Goal: Task Accomplishment & Management: Manage account settings

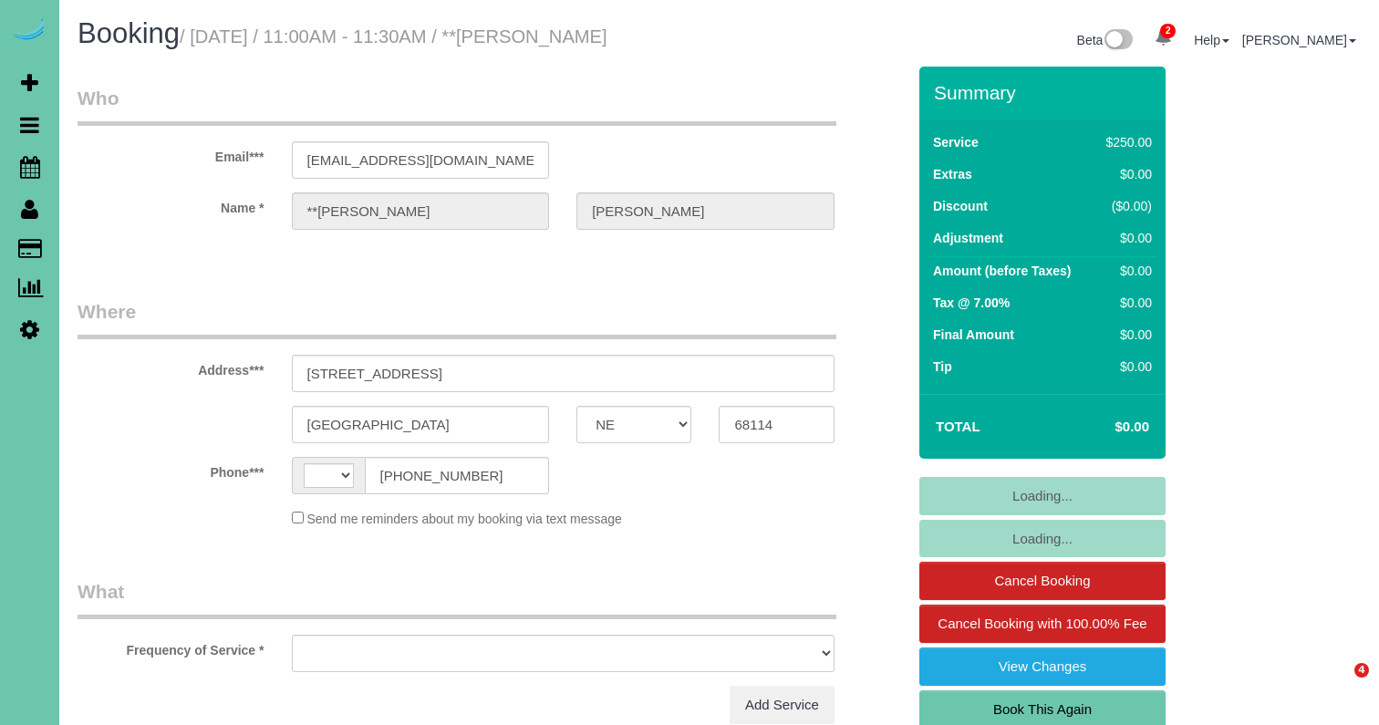
select select "NE"
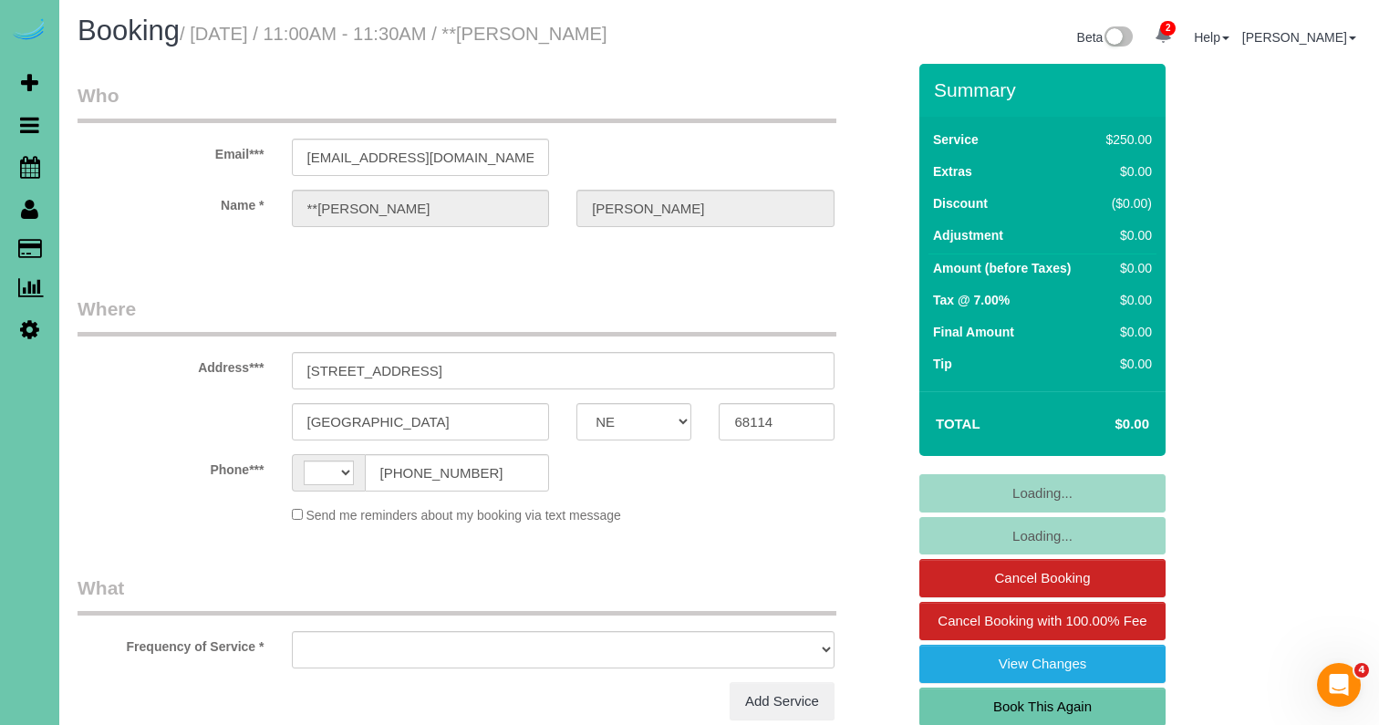
select select "string:[GEOGRAPHIC_DATA]"
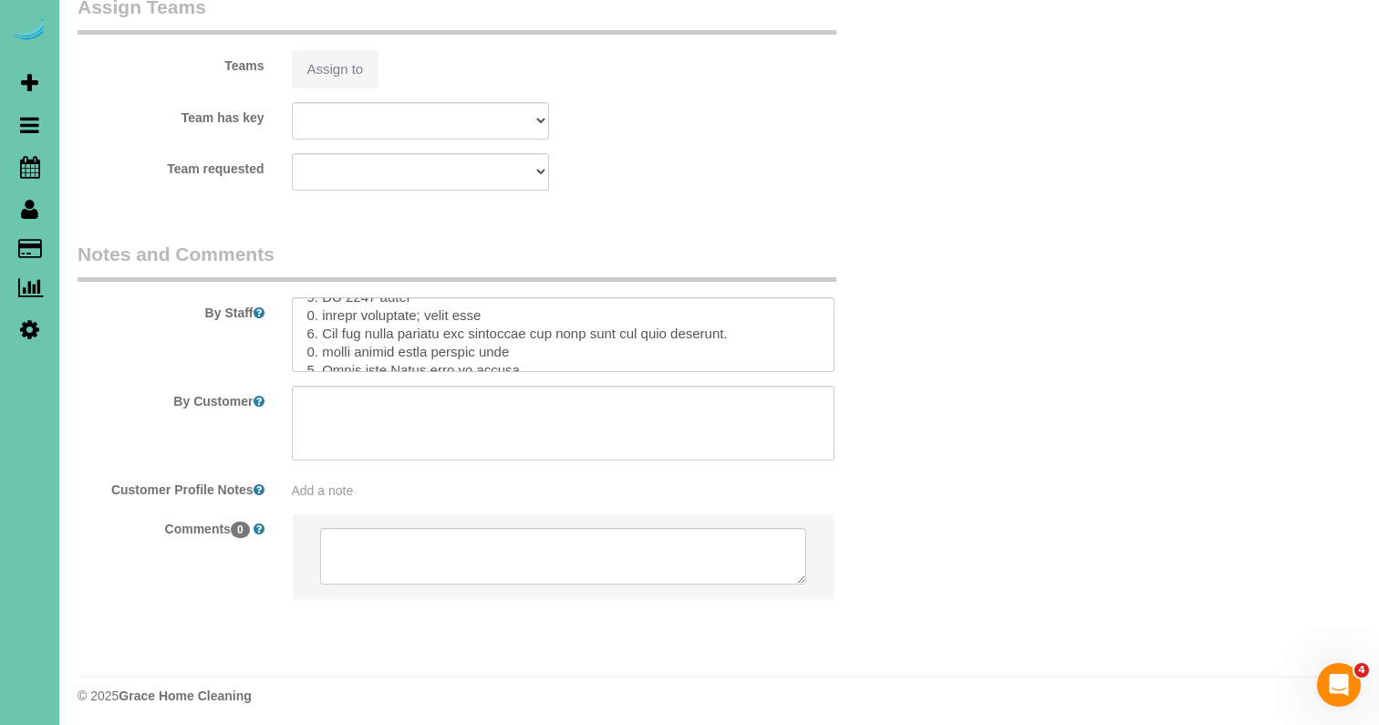
scroll to position [89, 0]
select select "object:847"
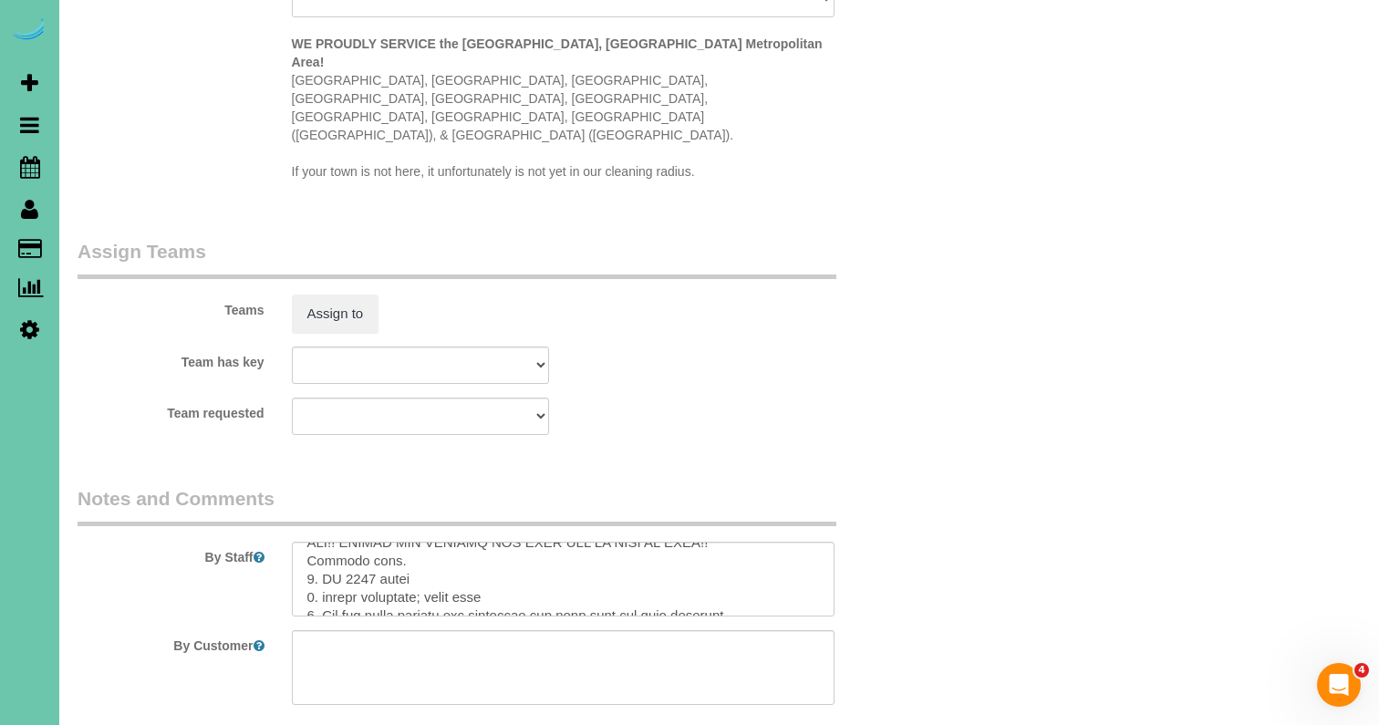
scroll to position [36, 0]
drag, startPoint x: 513, startPoint y: 533, endPoint x: 428, endPoint y: 533, distance: 85.7
click at [428, 542] on textarea at bounding box center [563, 579] width 543 height 75
type textarea "**DO NOT PUT THE RUG IN BY THE FRONT DOOR DOWN UNLESS THE FLOOR IS DRY!! CLIENT…"
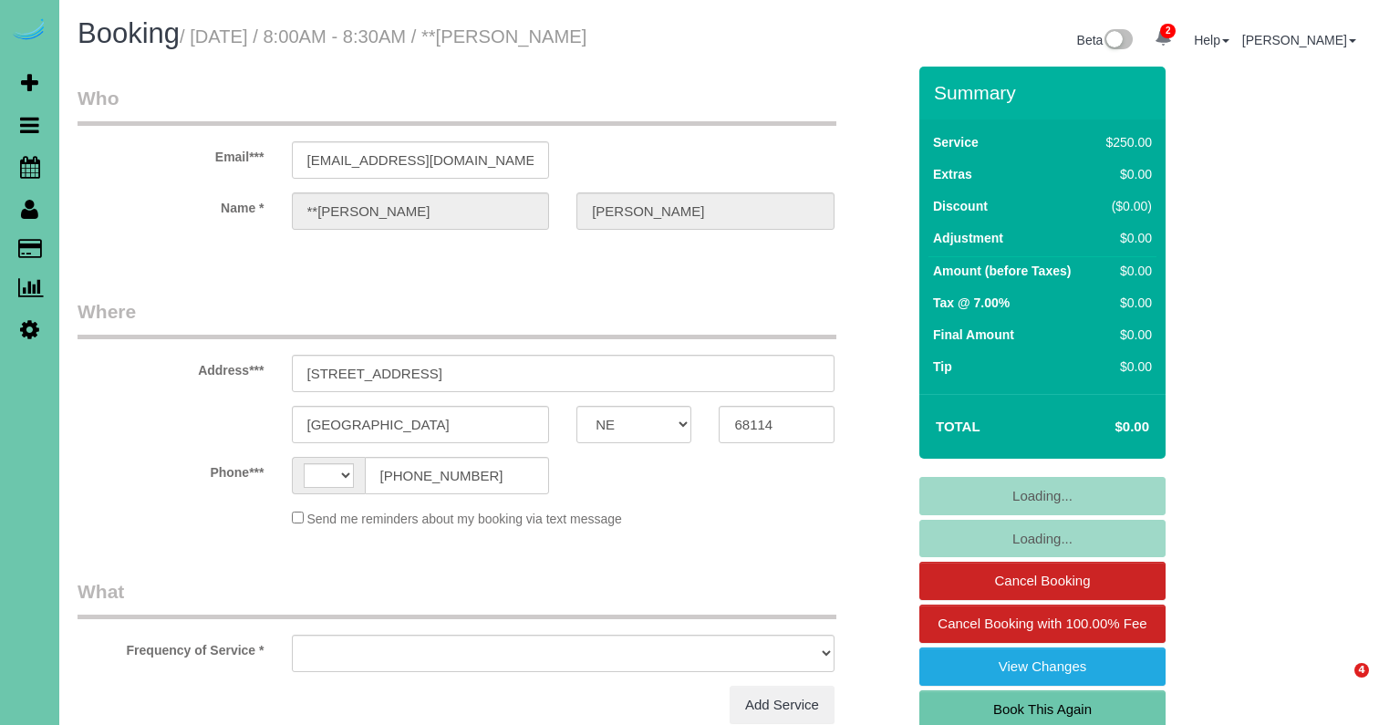
select select "NE"
select select "string:[GEOGRAPHIC_DATA]"
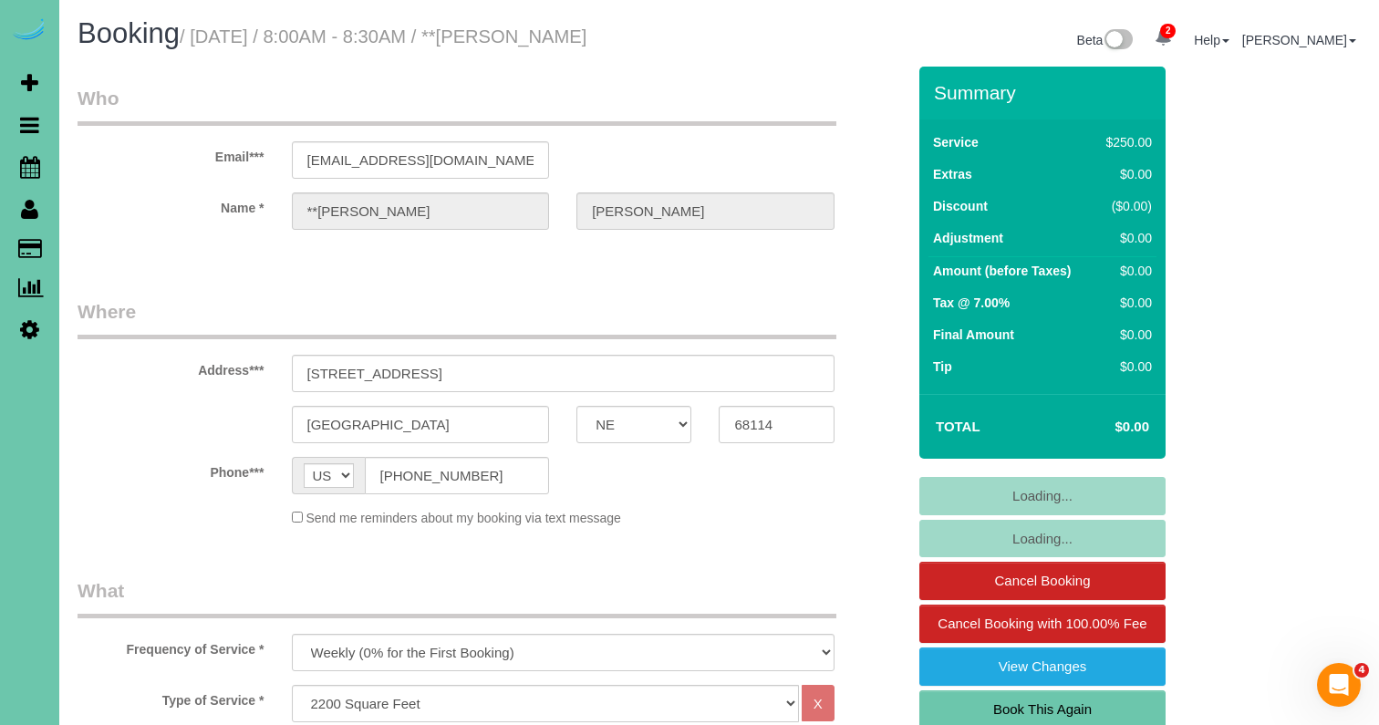
select select "object:726"
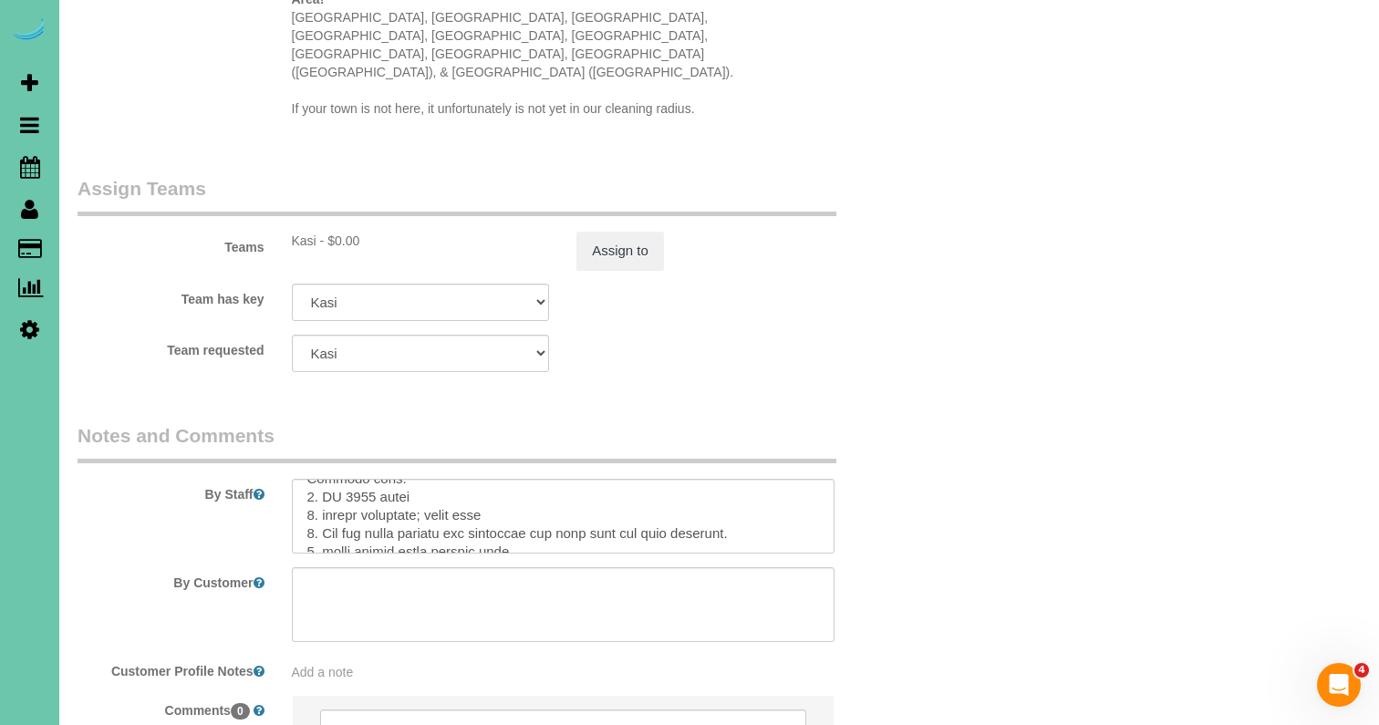
scroll to position [50, 0]
drag, startPoint x: 508, startPoint y: 458, endPoint x: 433, endPoint y: 460, distance: 74.8
click at [433, 479] on textarea at bounding box center [563, 516] width 543 height 75
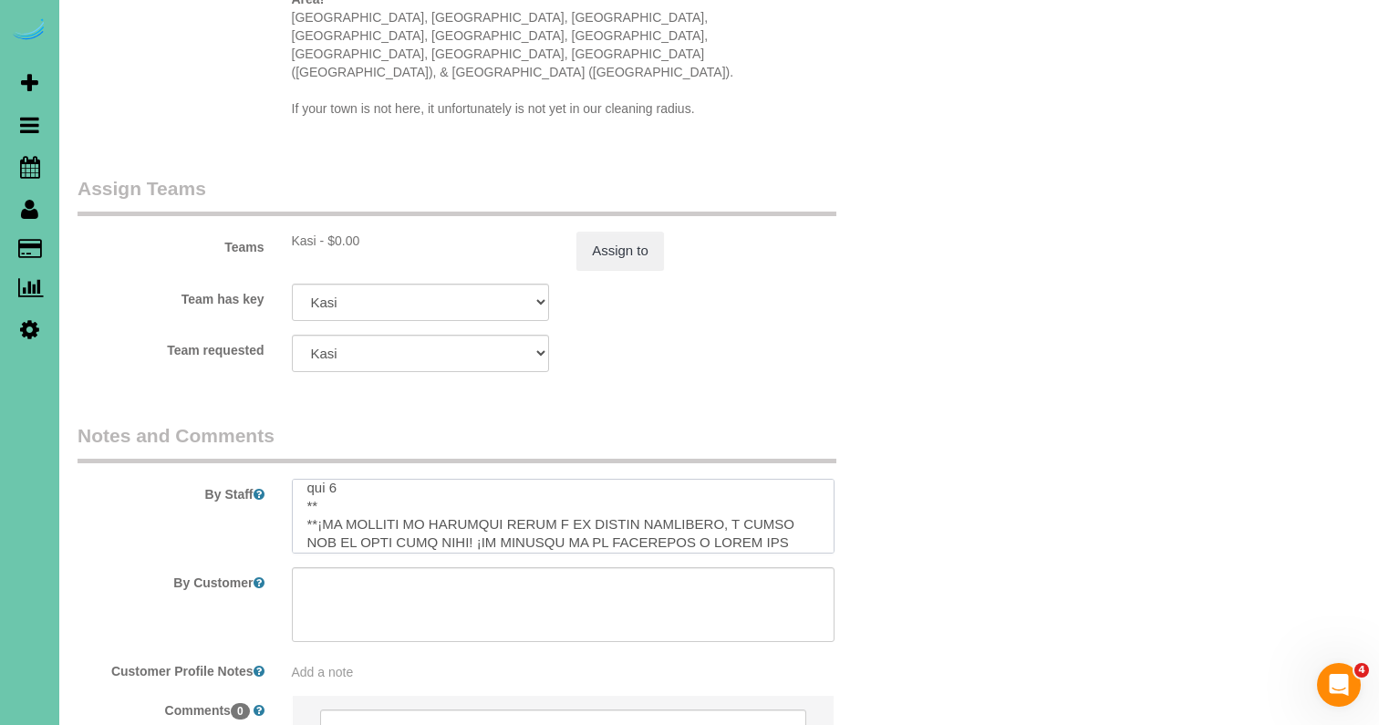
click at [372, 479] on textarea at bounding box center [563, 516] width 543 height 75
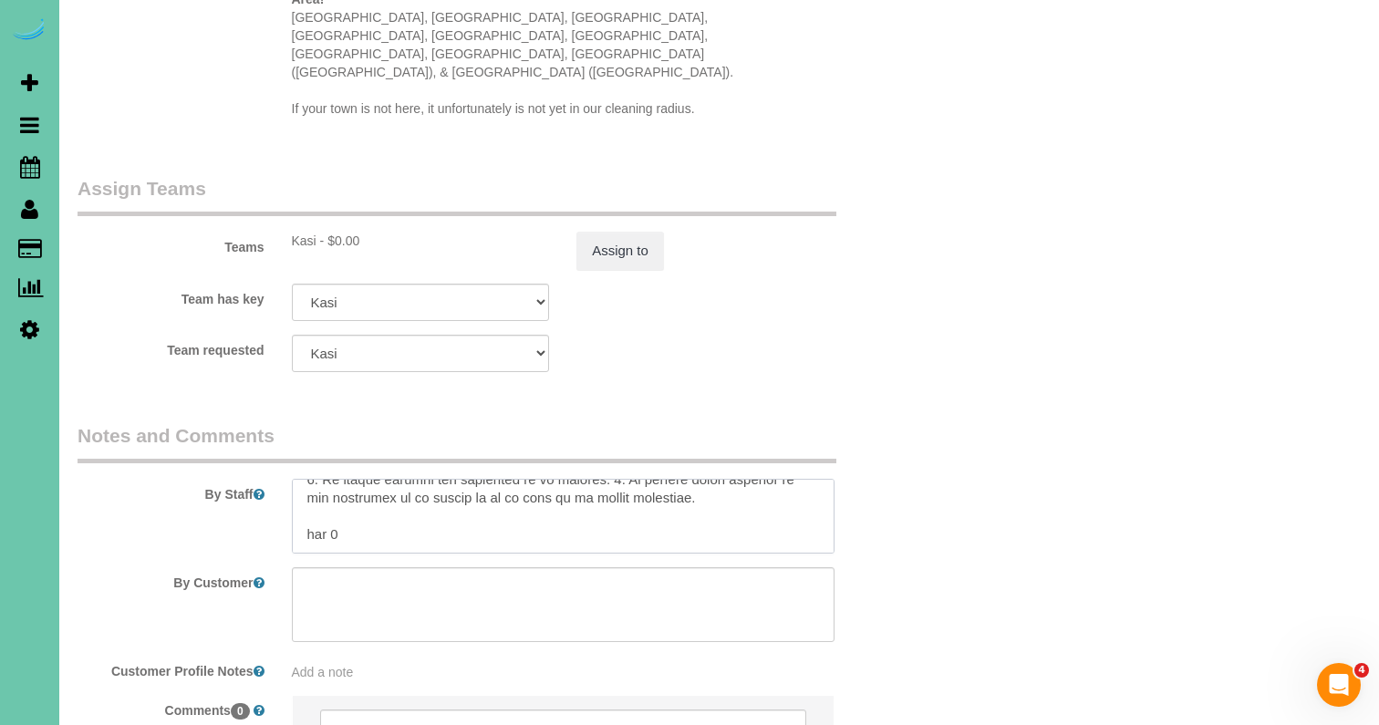
scroll to position [586, 0]
click at [347, 479] on textarea at bounding box center [563, 516] width 543 height 75
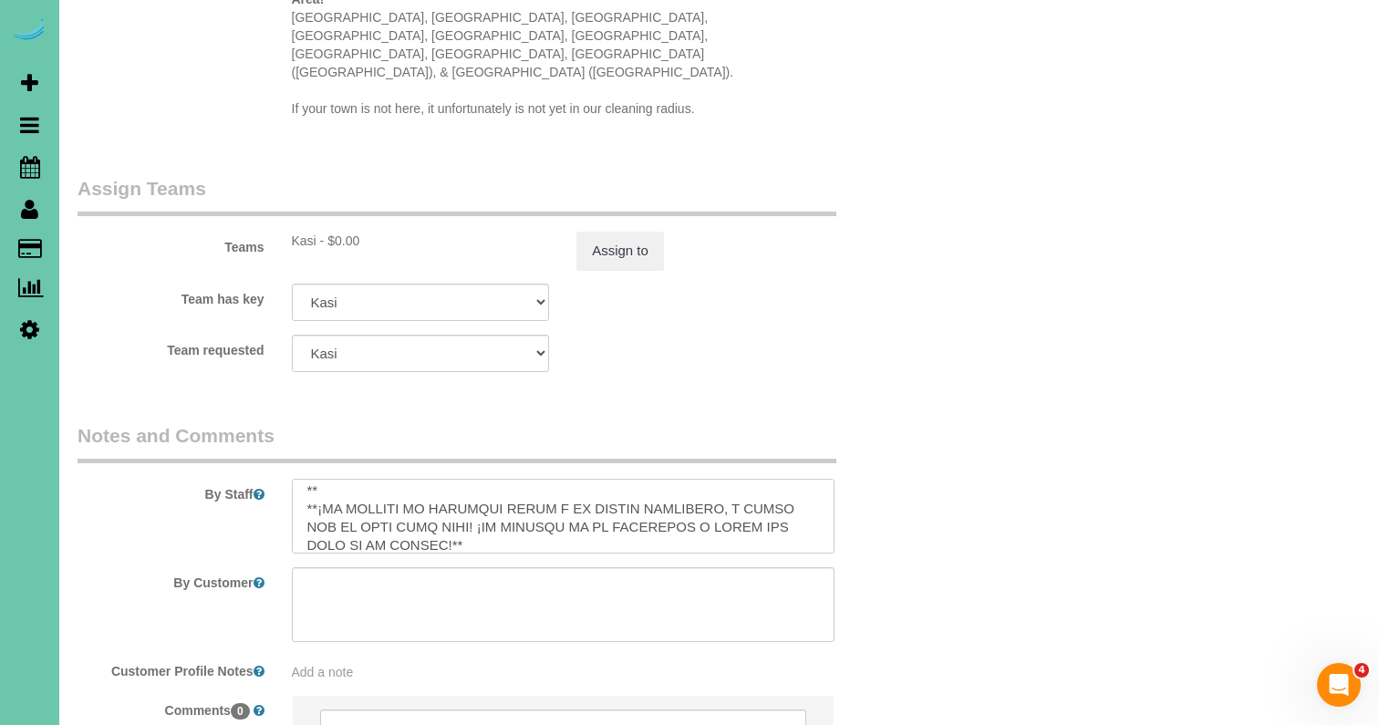
scroll to position [315, 0]
drag, startPoint x: 347, startPoint y: 478, endPoint x: 295, endPoint y: 437, distance: 65.5
click at [295, 479] on textarea at bounding box center [563, 516] width 543 height 75
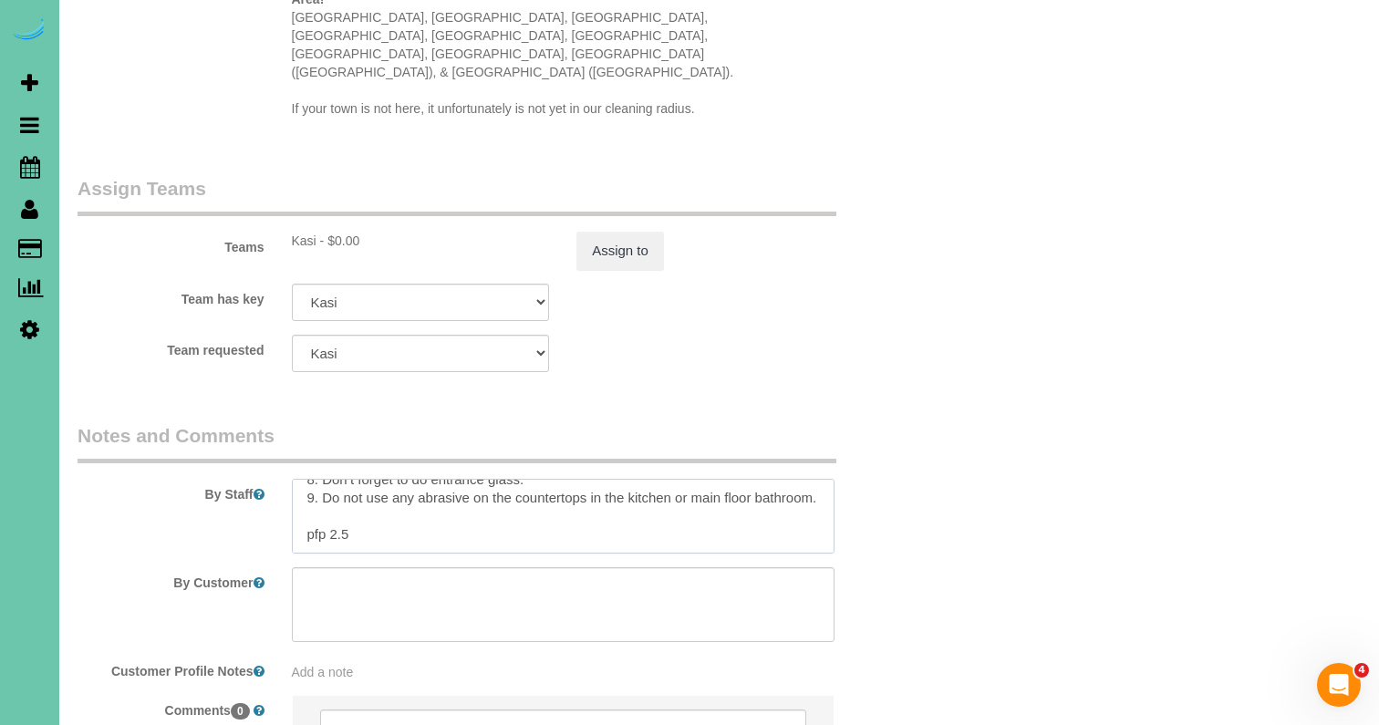
scroll to position [257, 0]
type textarea "**DO NOT PUT THE RUG IN BY THE FRONT DOOR DOWN UNLESS THE FLOOR IS DRY!! CLIENT…"
click at [600, 232] on button "Assign to" at bounding box center [620, 251] width 88 height 38
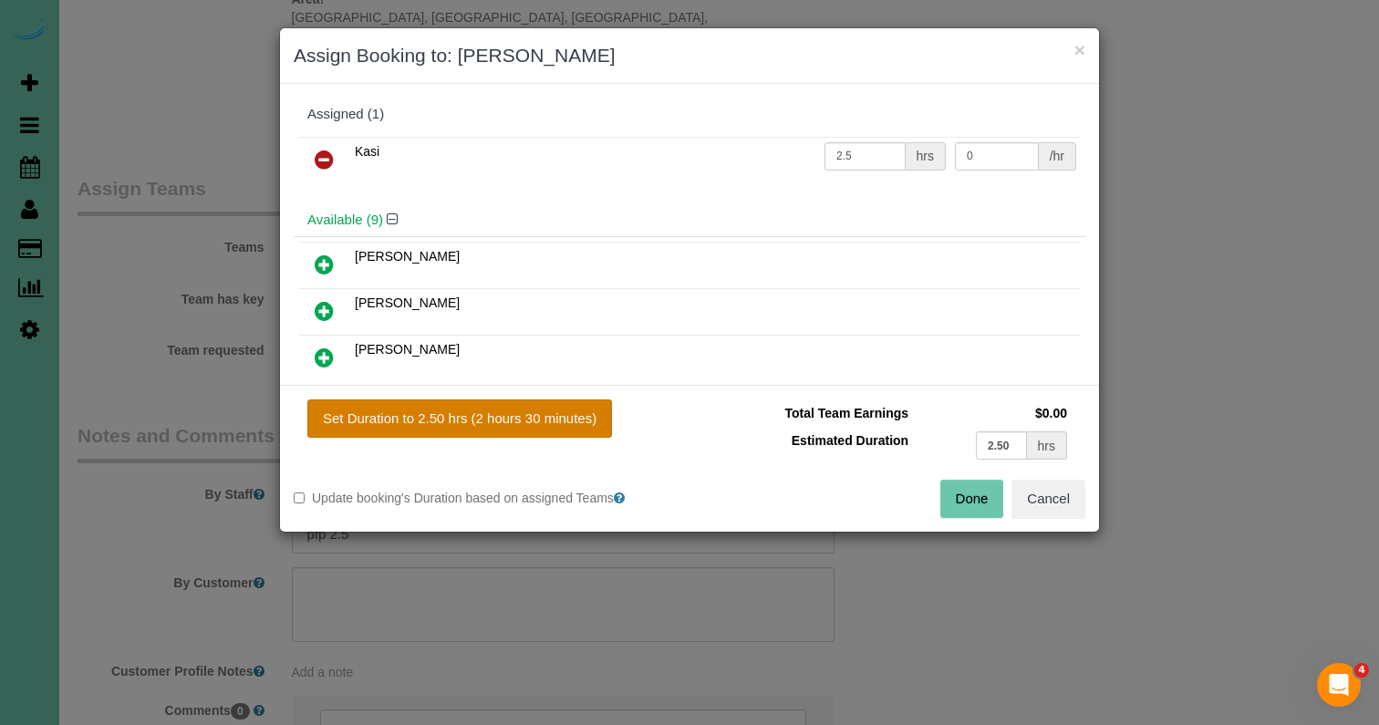
click at [554, 430] on button "Set Duration to 2.50 hrs (2 hours 30 minutes)" at bounding box center [459, 418] width 305 height 38
type input "2.50"
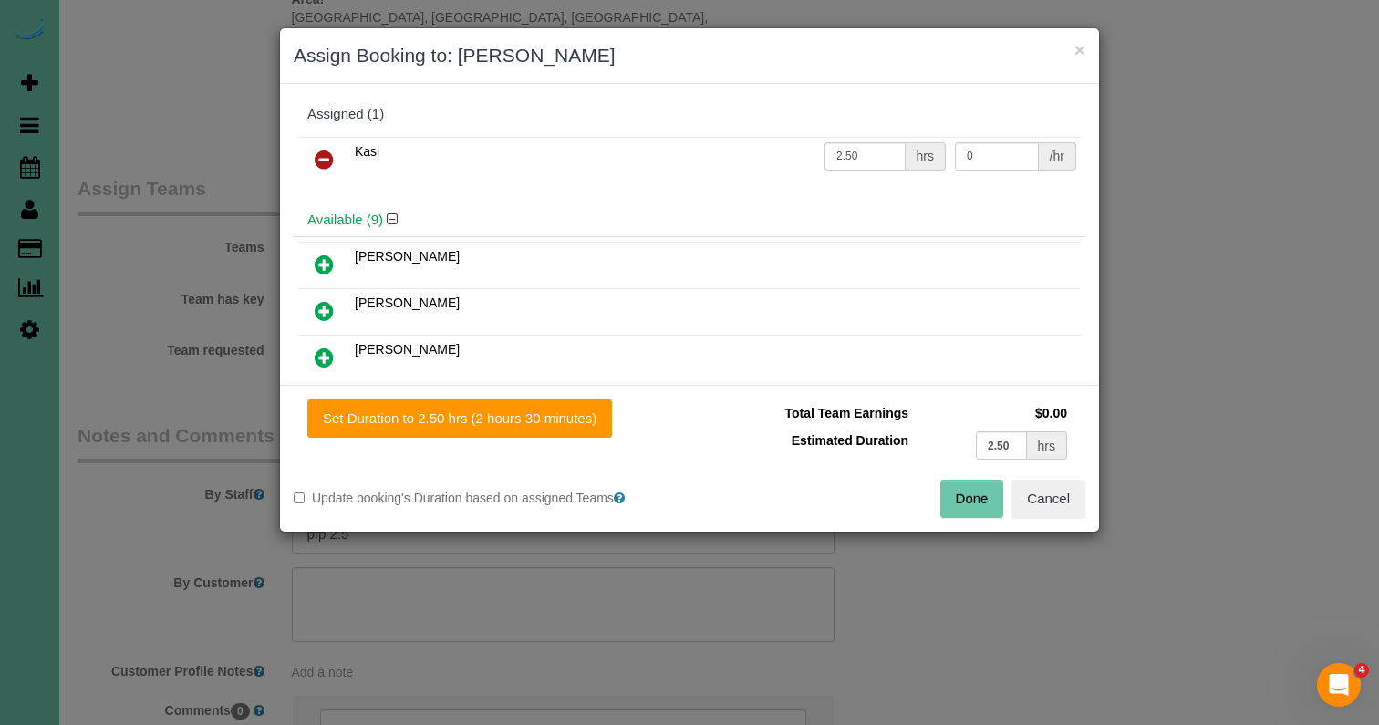
click at [969, 495] on button "Done" at bounding box center [972, 499] width 64 height 38
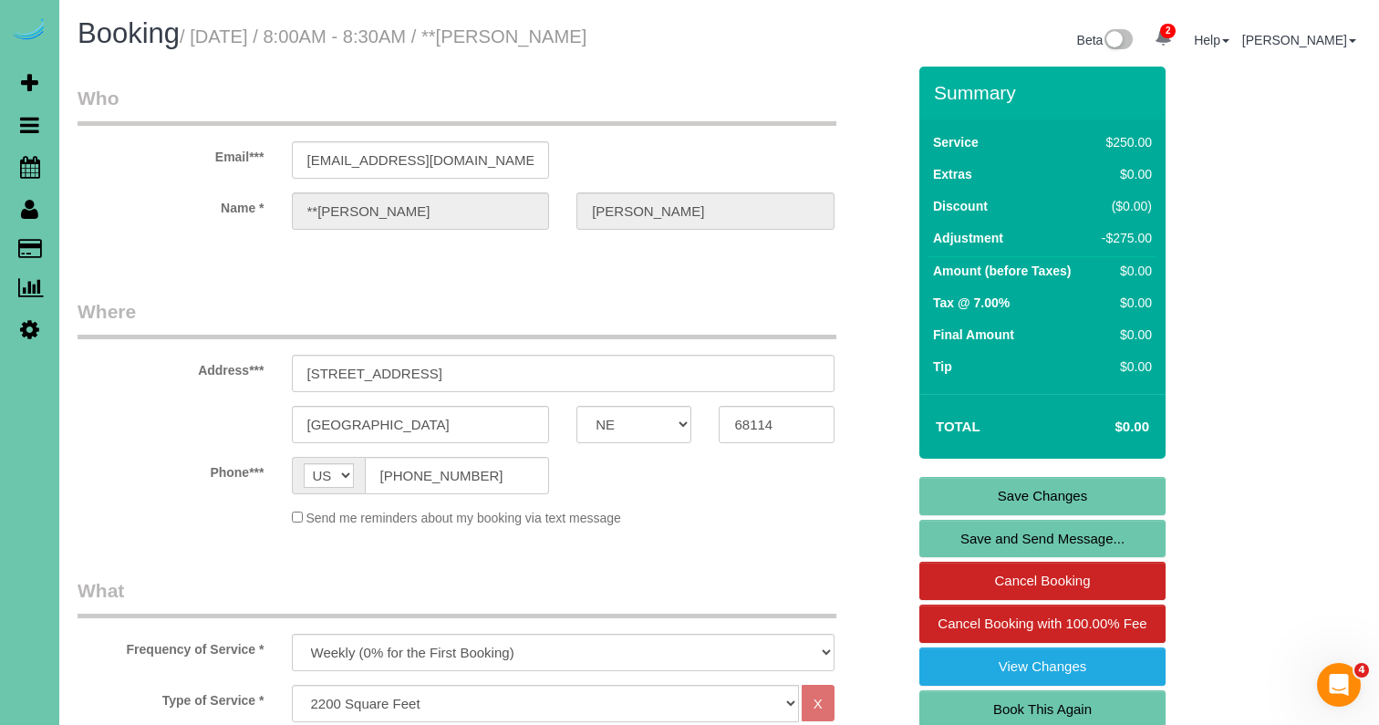
scroll to position [0, 0]
click at [1026, 500] on link "Save Changes" at bounding box center [1042, 496] width 246 height 38
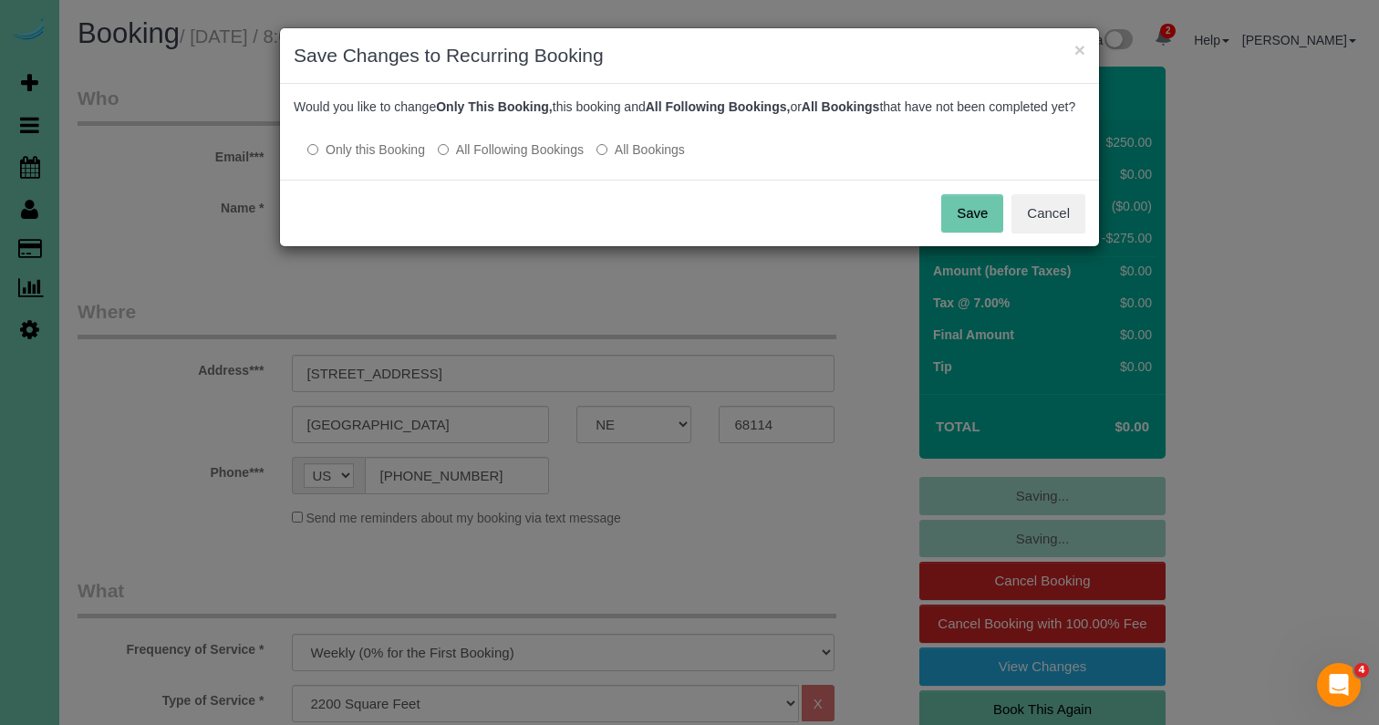
click at [958, 228] on button "Save" at bounding box center [972, 213] width 62 height 38
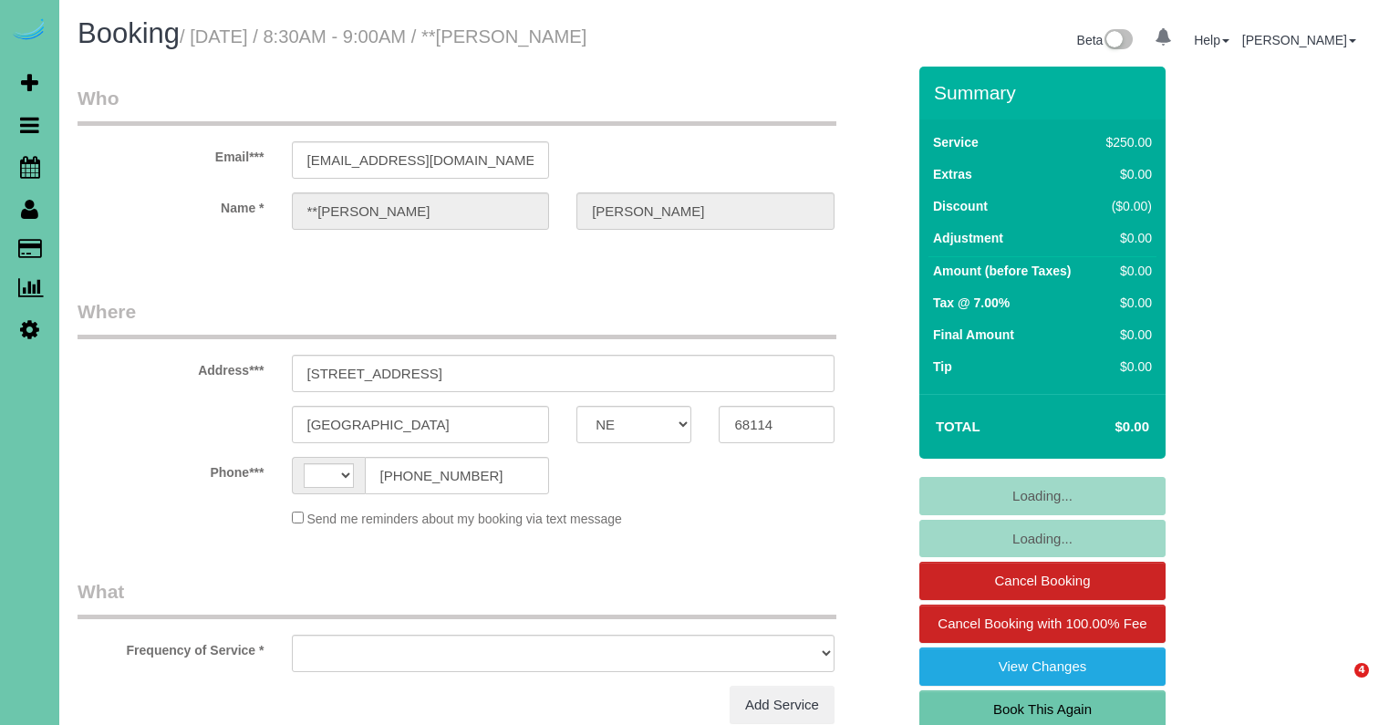
select select "NE"
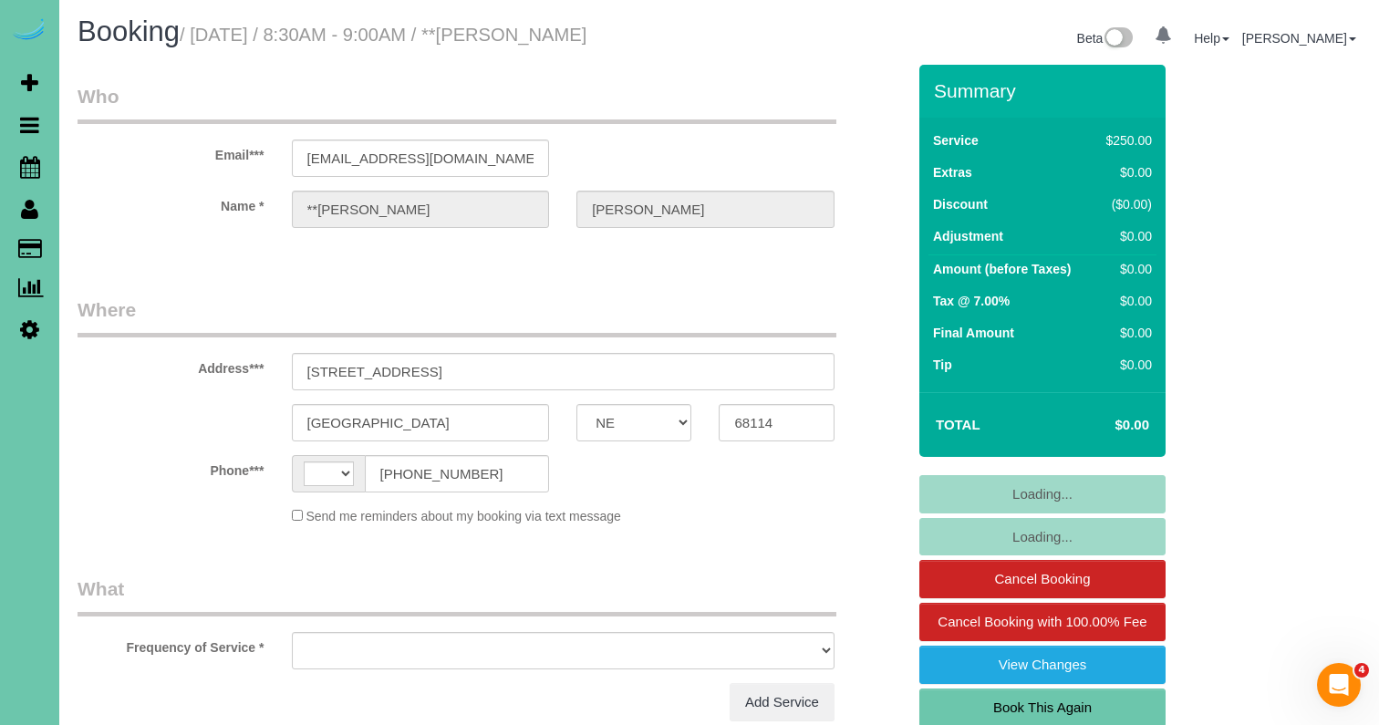
select select "object:366"
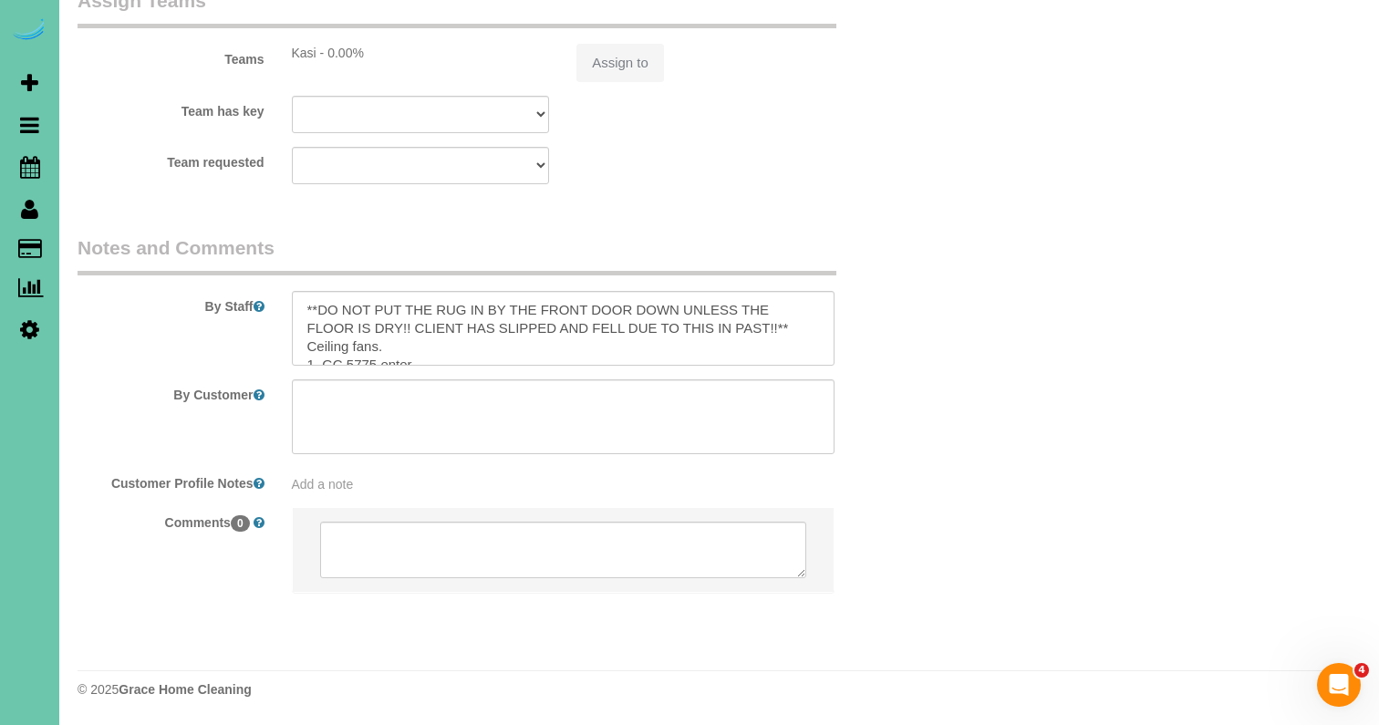
select select "string:[GEOGRAPHIC_DATA]"
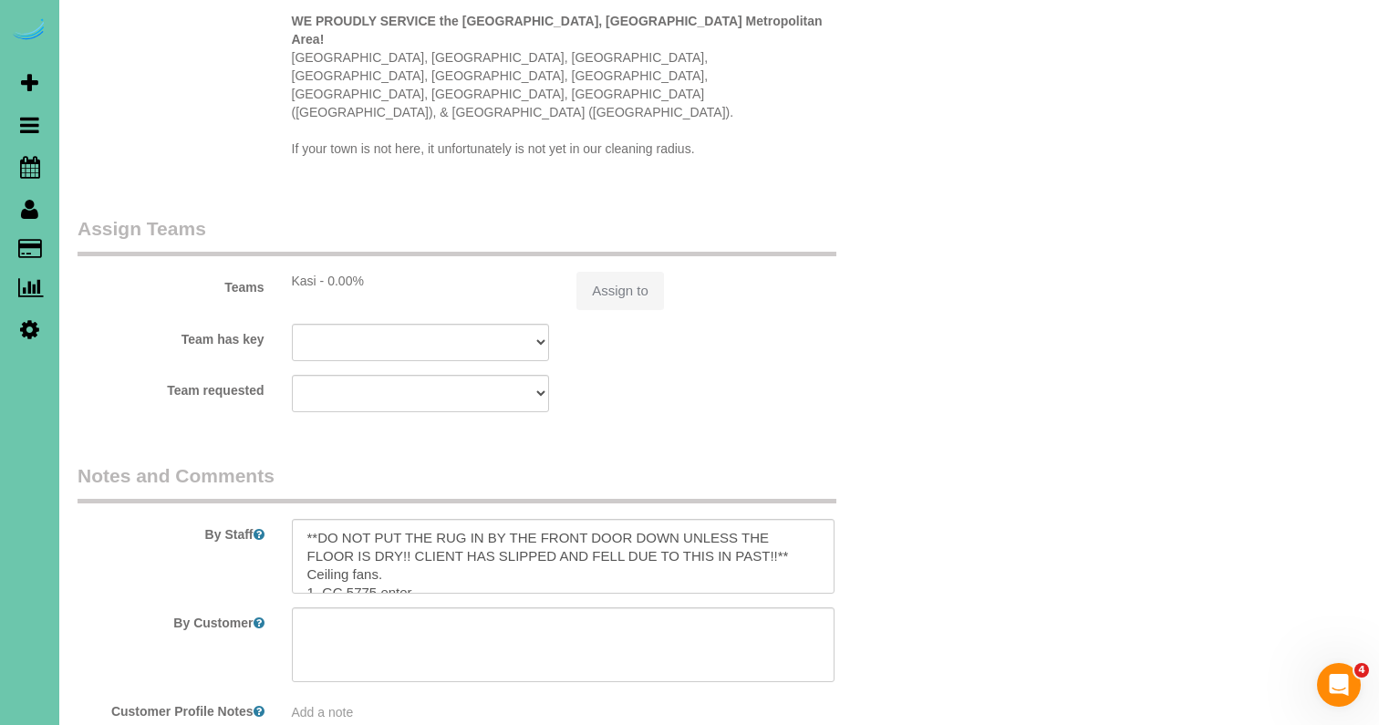
select select "object:909"
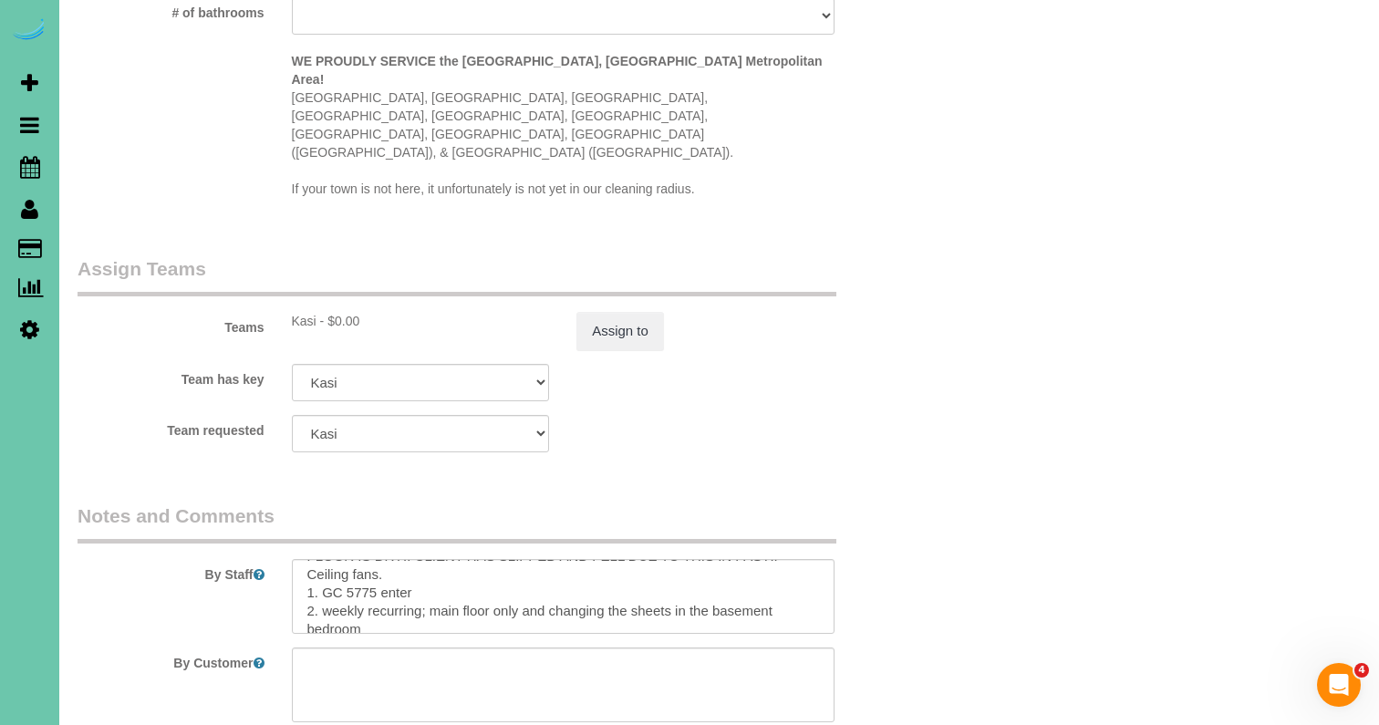
scroll to position [67, 0]
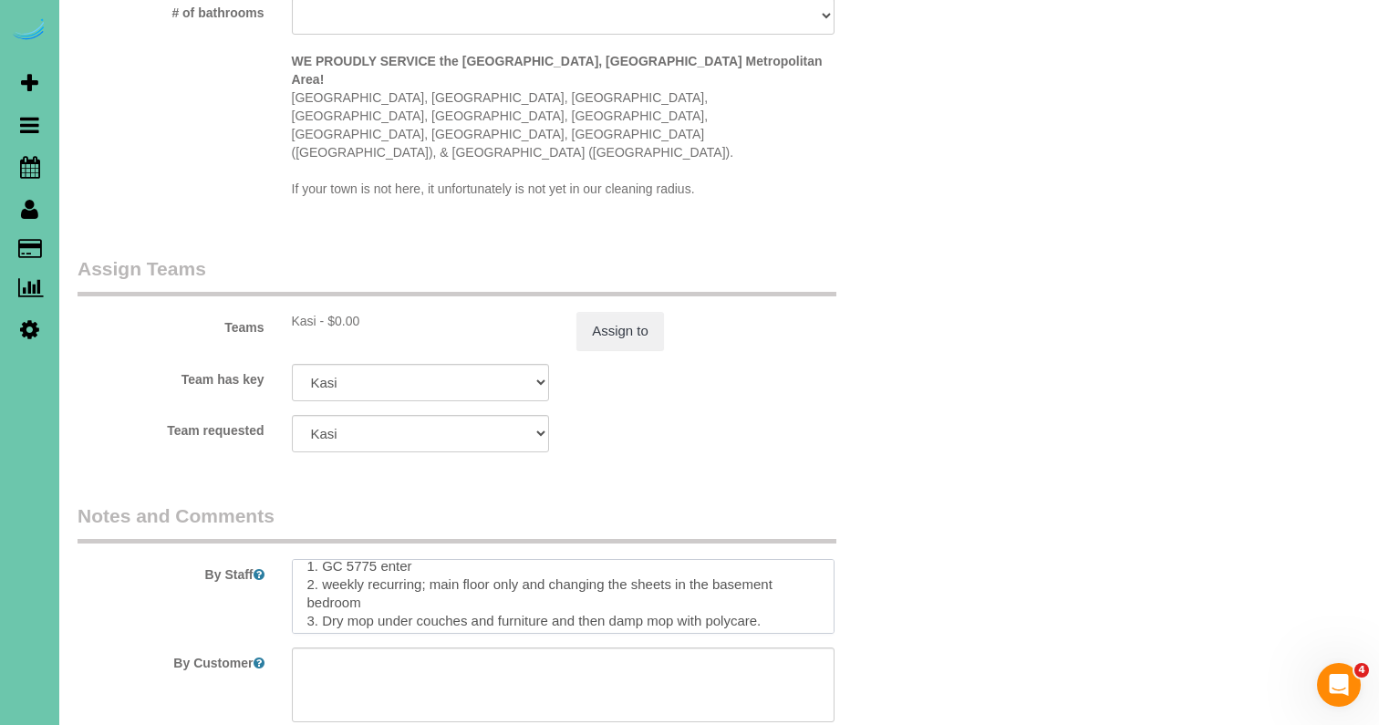
drag, startPoint x: 367, startPoint y: 539, endPoint x: 498, endPoint y: 523, distance: 132.2
click at [498, 559] on textarea at bounding box center [563, 596] width 543 height 75
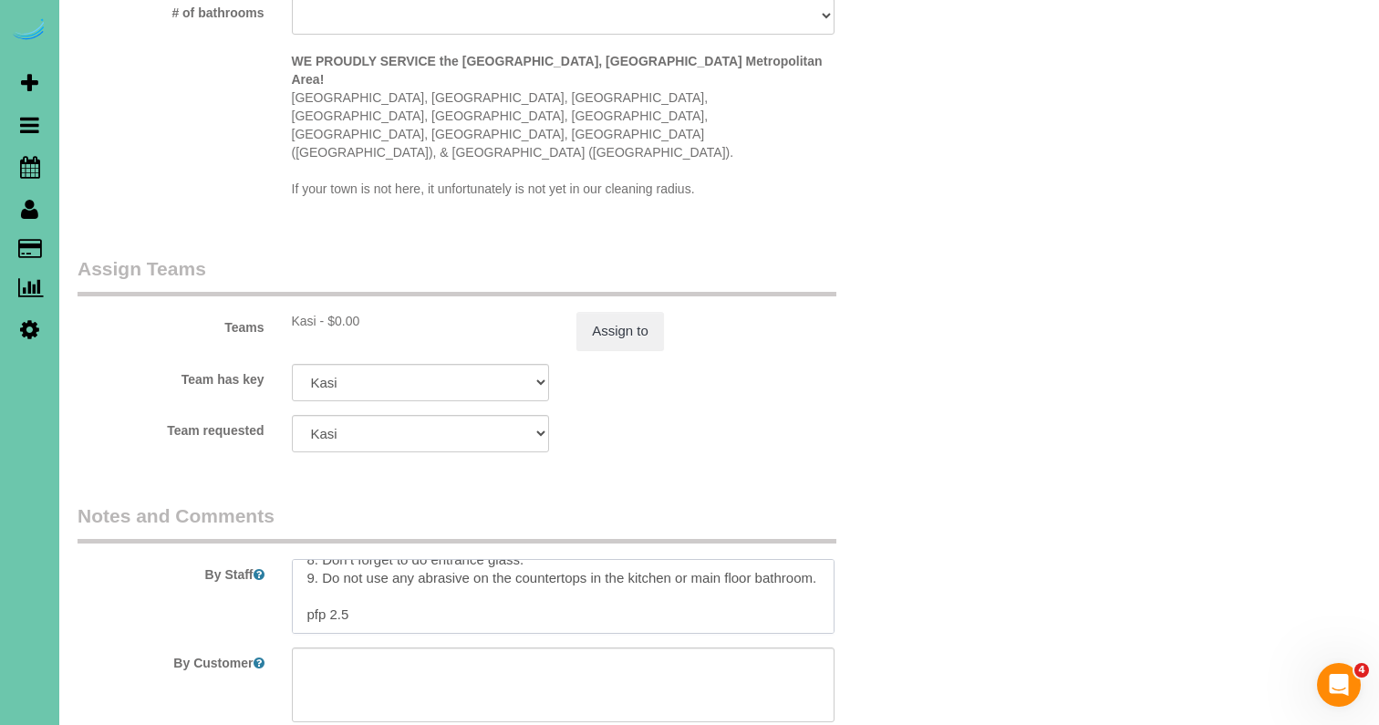
scroll to position [240, 0]
drag, startPoint x: 357, startPoint y: 552, endPoint x: 331, endPoint y: 550, distance: 26.5
click at [331, 559] on textarea at bounding box center [563, 596] width 543 height 75
type textarea "**DO NOT PUT THE RUG IN BY THE FRONT DOOR DOWN UNLESS THE FLOOR IS DRY!! CLIENT…"
click at [652, 312] on button "Assign to" at bounding box center [620, 331] width 88 height 38
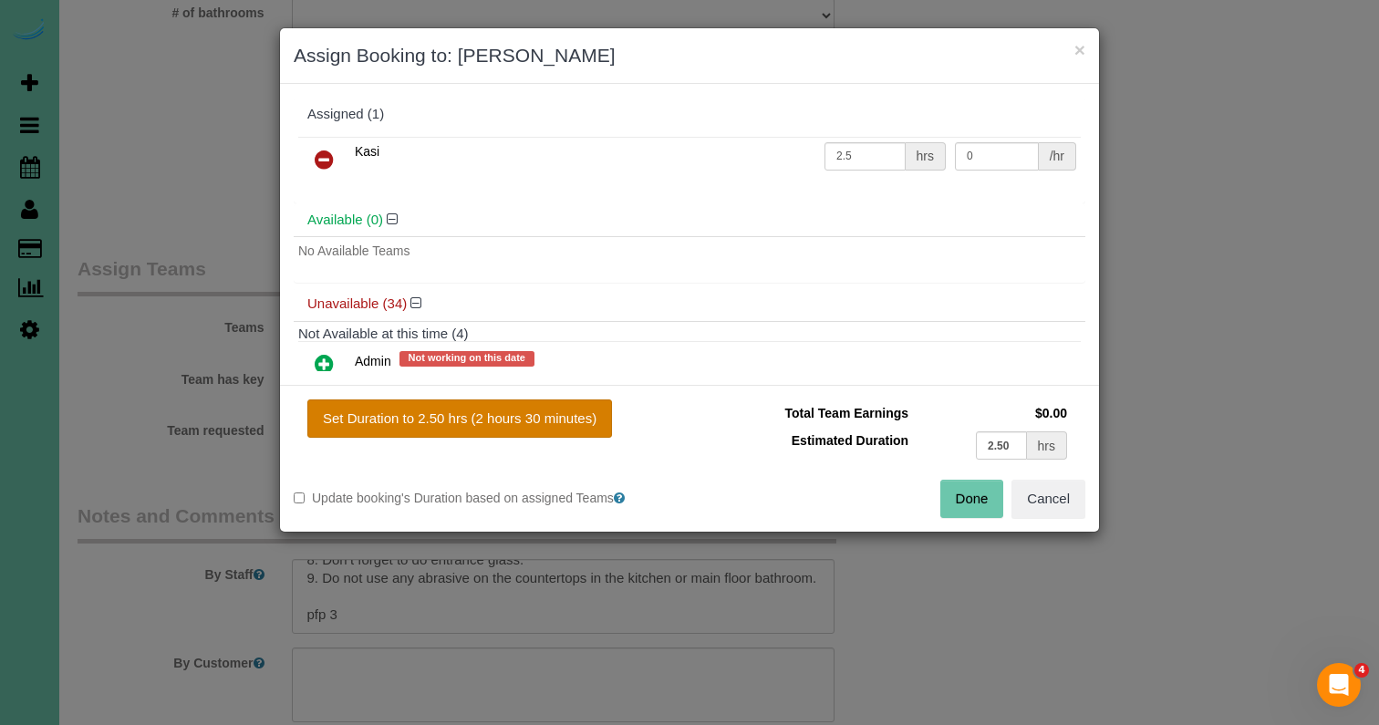
click at [556, 419] on button "Set Duration to 2.50 hrs (2 hours 30 minutes)" at bounding box center [459, 418] width 305 height 38
type input "2.50"
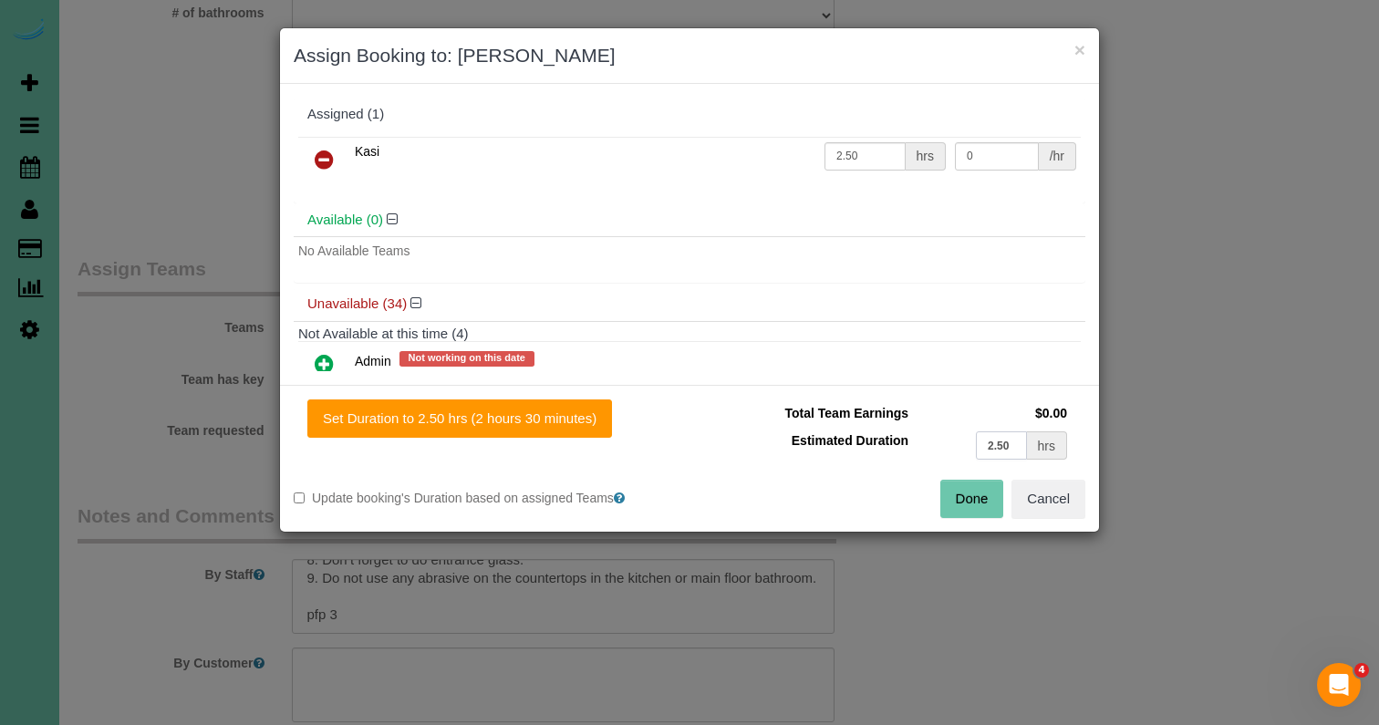
drag, startPoint x: 1010, startPoint y: 446, endPoint x: 835, endPoint y: 419, distance: 177.2
click at [835, 419] on tbody "Total Team Earnings $0.00 Estimated Duration 2.50 hrs" at bounding box center [887, 431] width 368 height 65
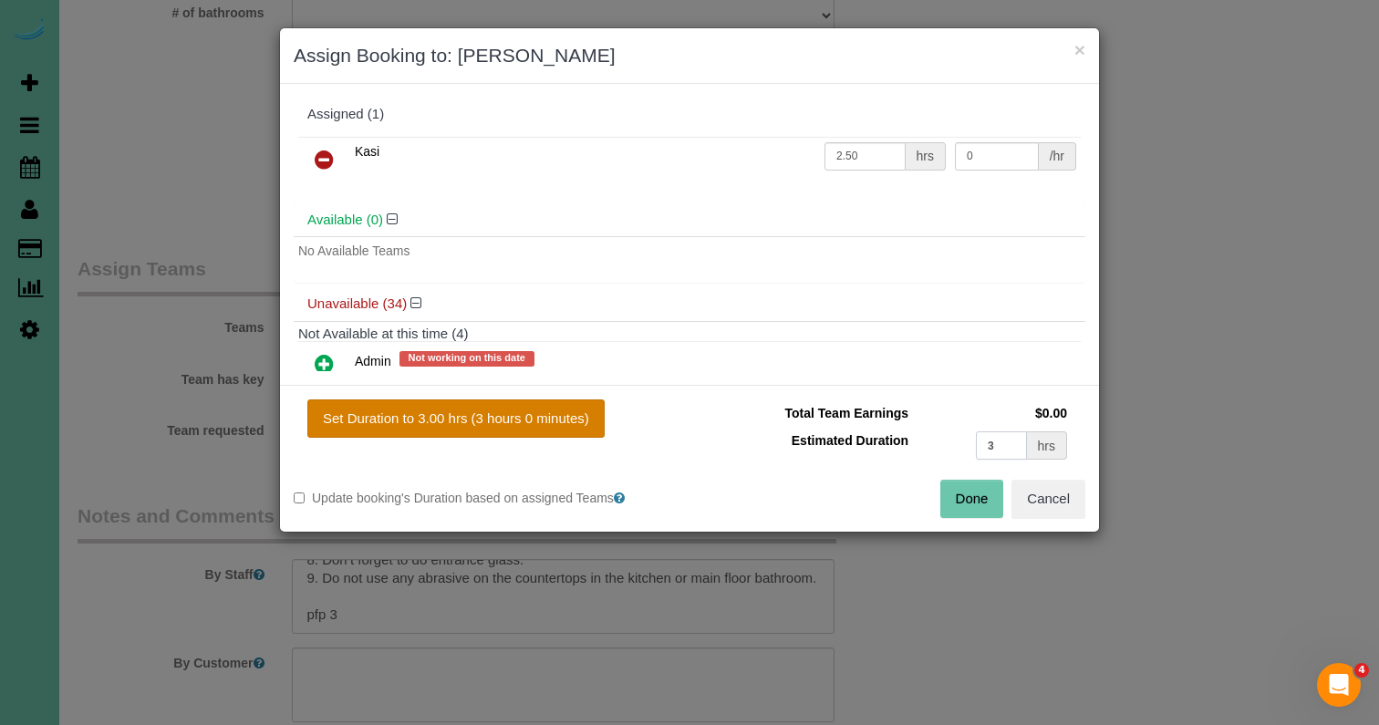
type input "3"
click at [554, 425] on button "Set Duration to 3.00 hrs (3 hours 0 minutes)" at bounding box center [455, 418] width 297 height 38
type input "3.00"
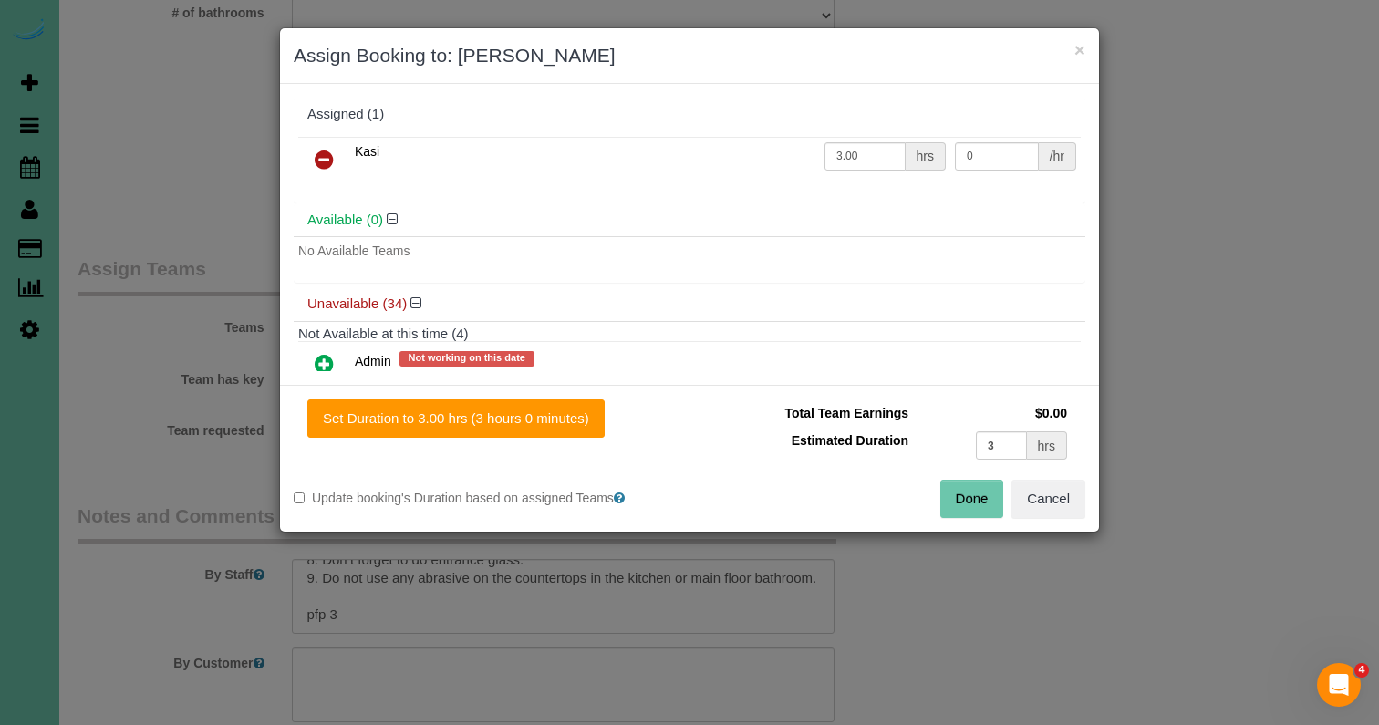
click at [960, 501] on button "Done" at bounding box center [972, 499] width 64 height 38
type input "03:00"
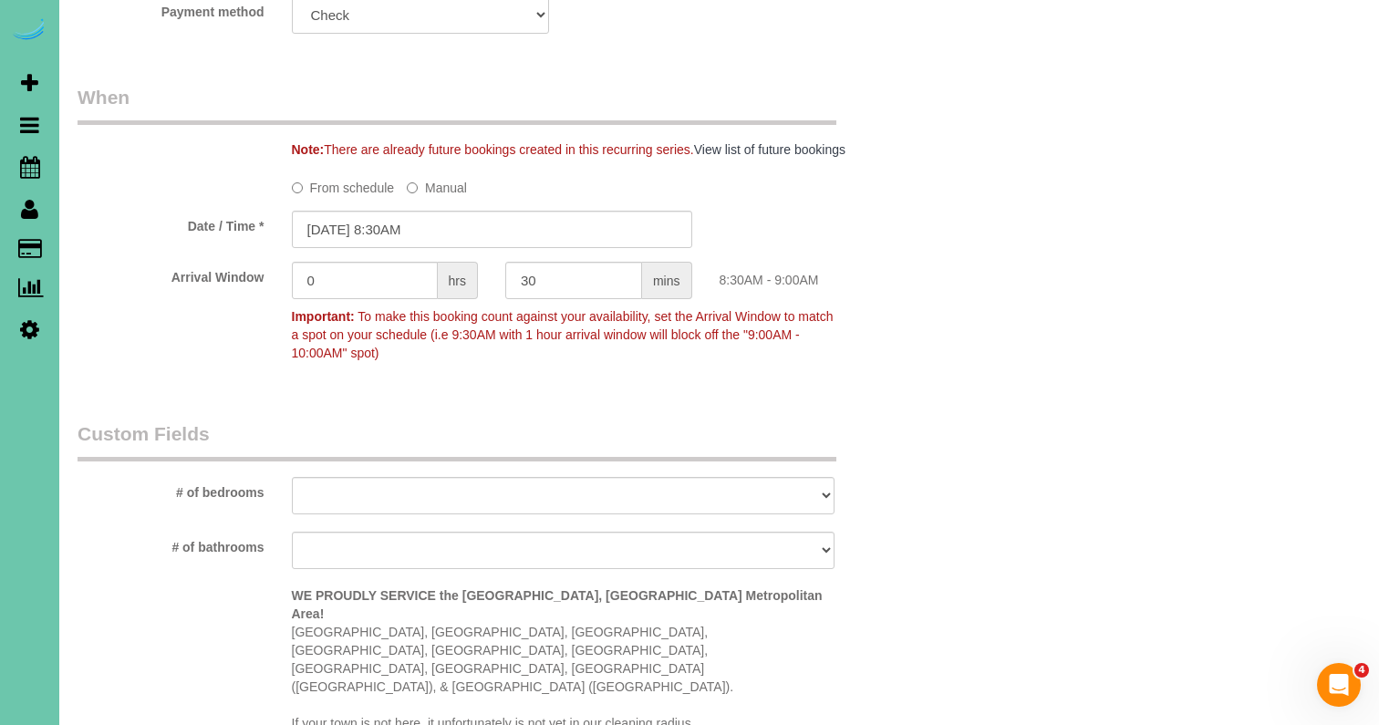
scroll to position [1319, 0]
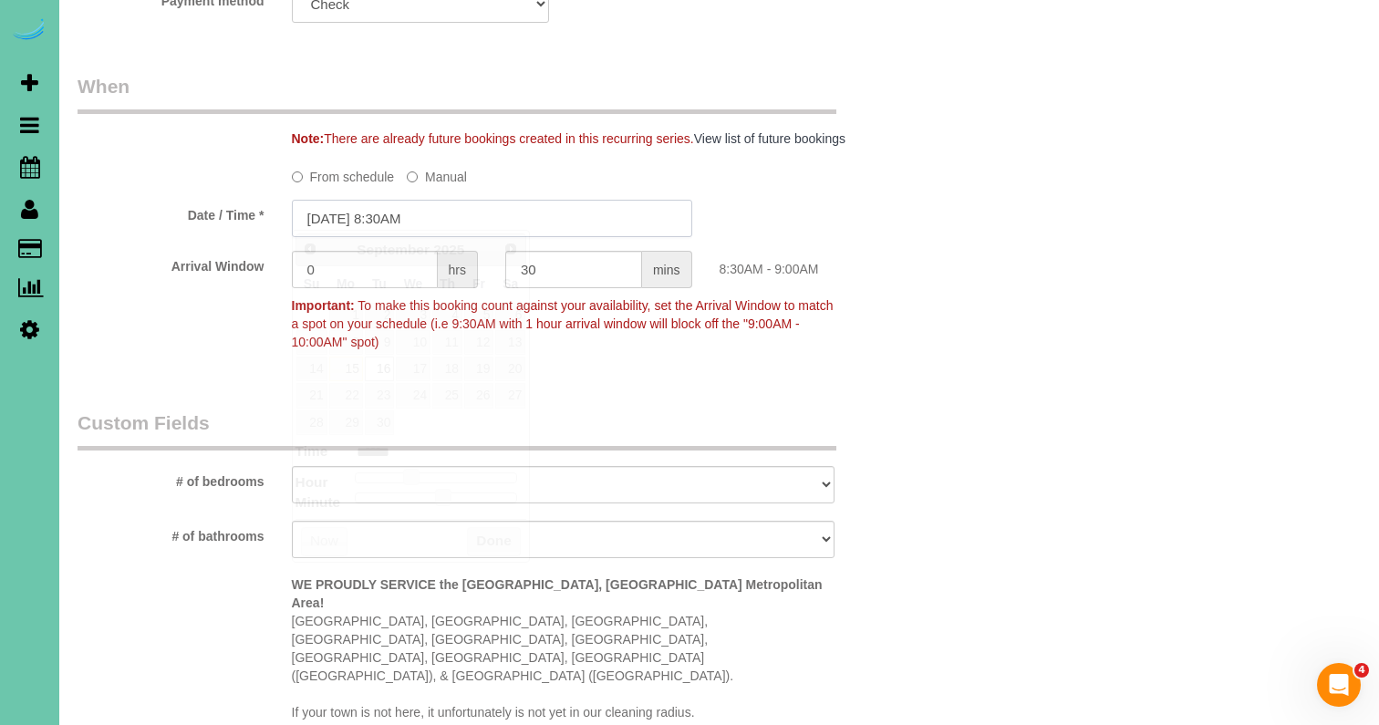
click at [399, 211] on input "[DATE] 8:30AM" at bounding box center [492, 218] width 400 height 37
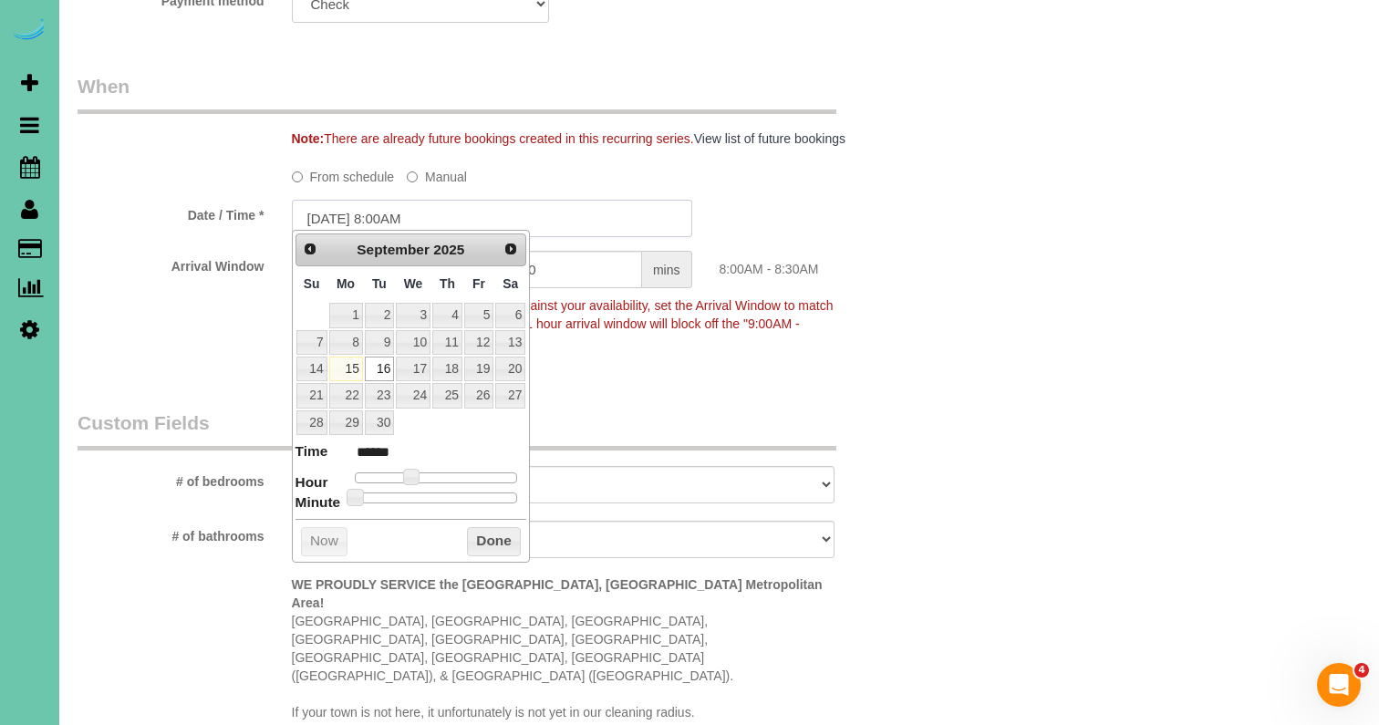
type input "[DATE] 8:00AM"
click at [802, 269] on div "8:00AM - 8:30AM" at bounding box center [813, 264] width 214 height 27
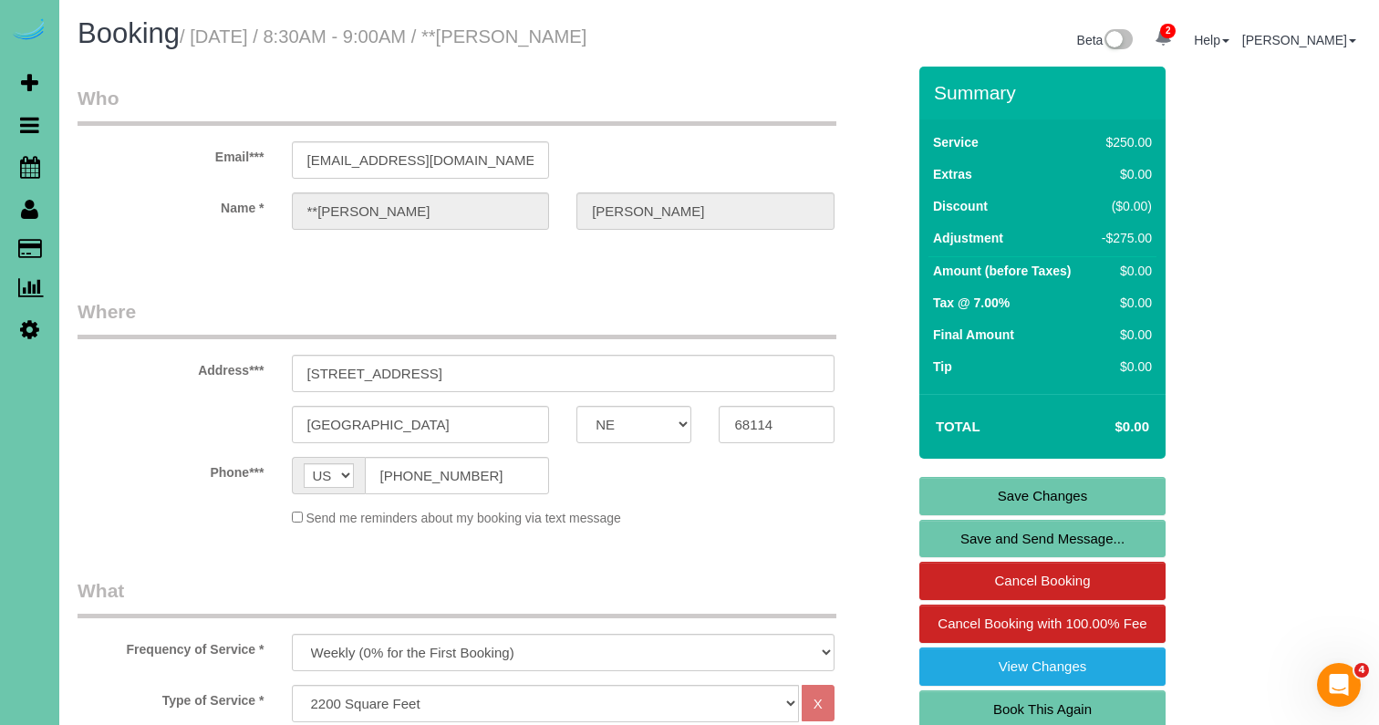
scroll to position [0, 0]
click at [1009, 501] on link "Save Changes" at bounding box center [1042, 496] width 246 height 38
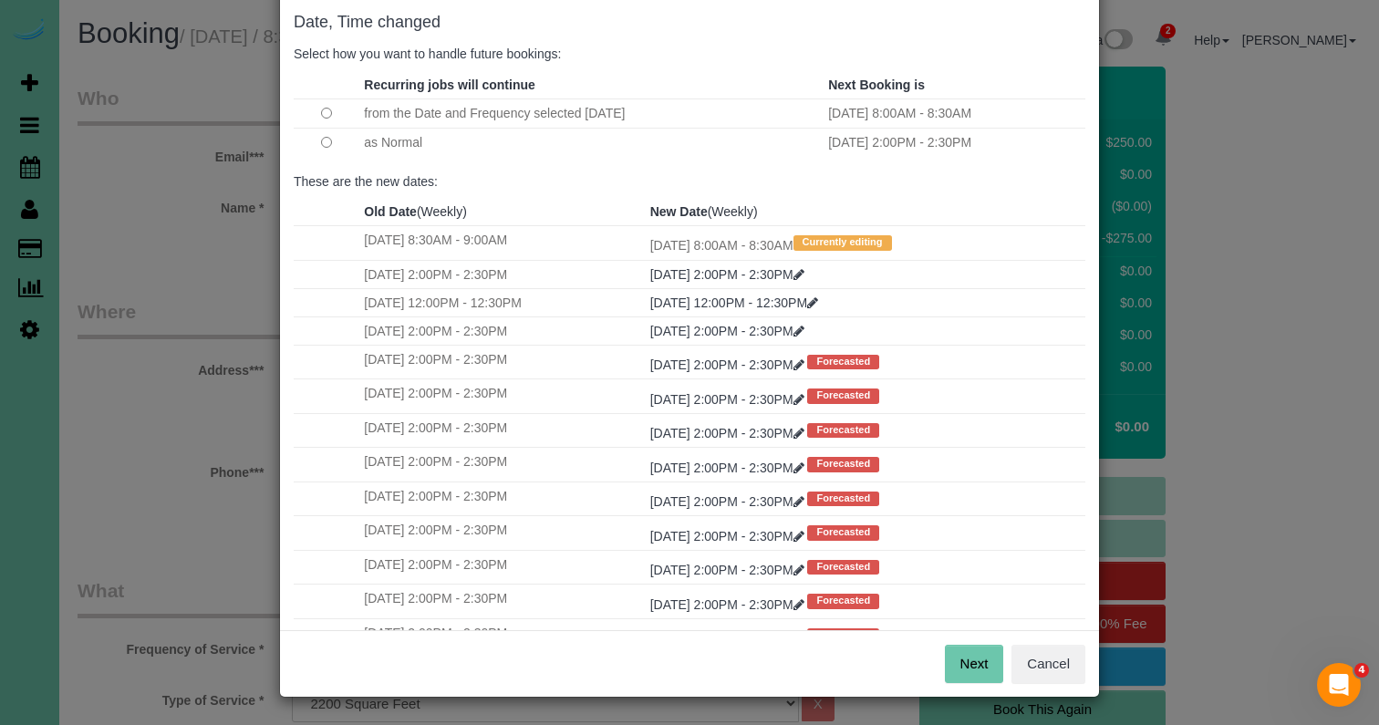
scroll to position [91, 0]
click at [965, 667] on button "Next" at bounding box center [974, 665] width 59 height 38
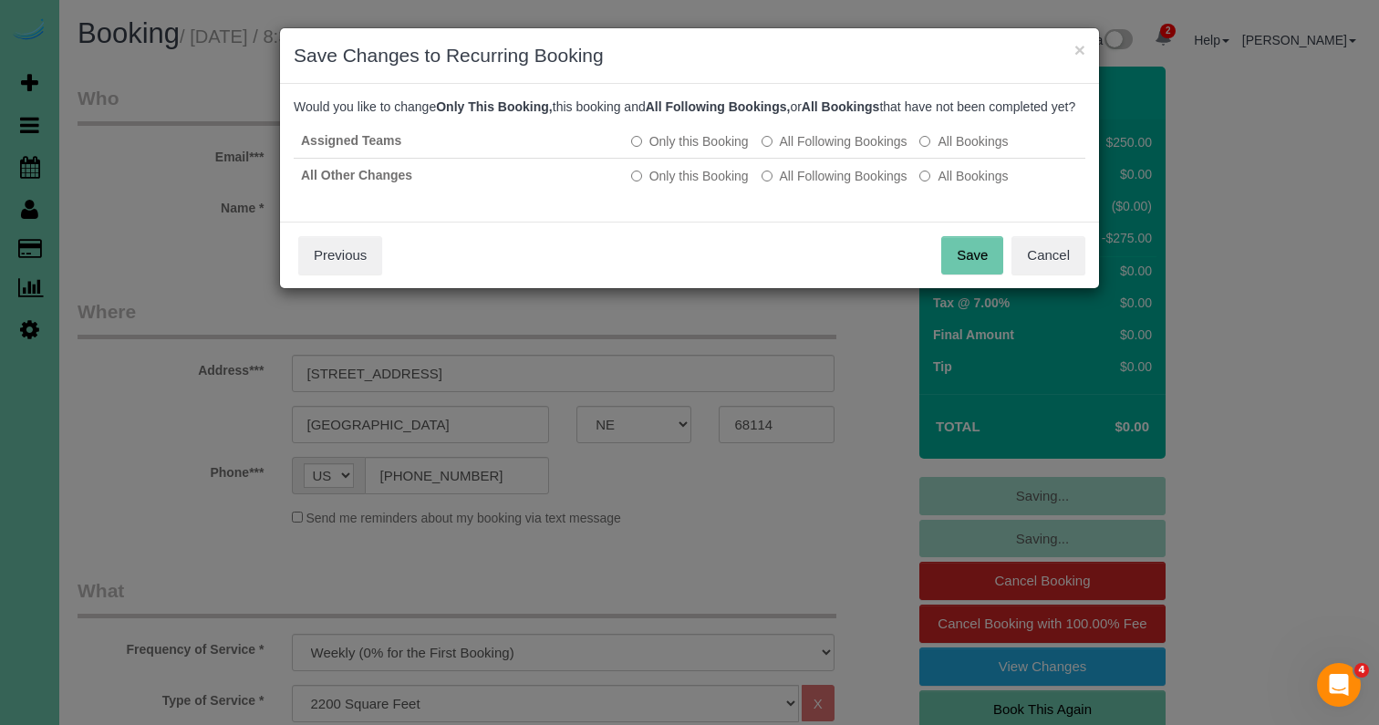
click at [987, 274] on button "Save" at bounding box center [972, 255] width 62 height 38
